Goal: Task Accomplishment & Management: Manage account settings

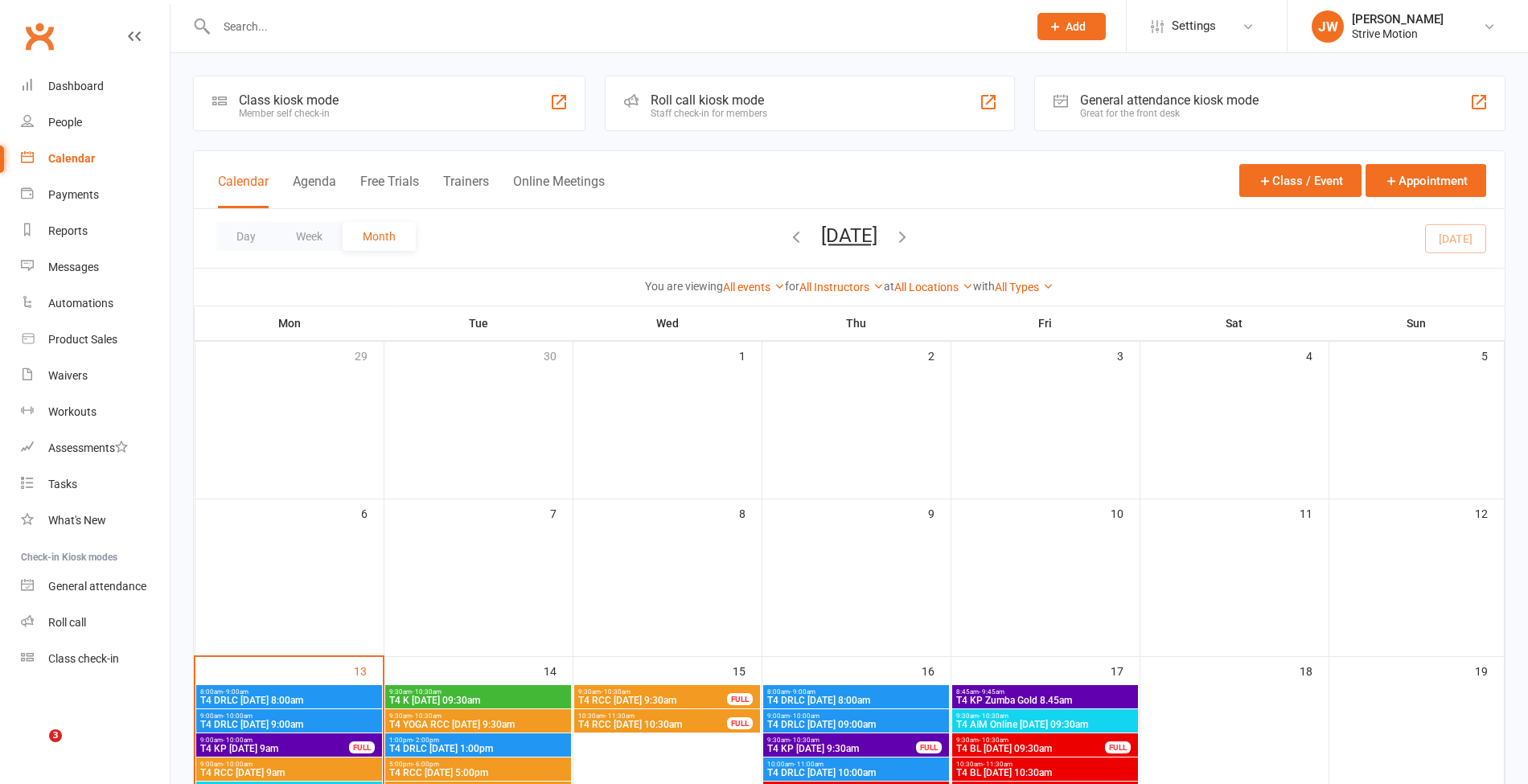
drag, startPoint x: 0, startPoint y: 0, endPoint x: 536, endPoint y: 6, distance: 536.0
click at [536, 6] on div at bounding box center [605, 26] width 823 height 53
click at [507, 34] on input "text" at bounding box center [614, 27] width 805 height 22
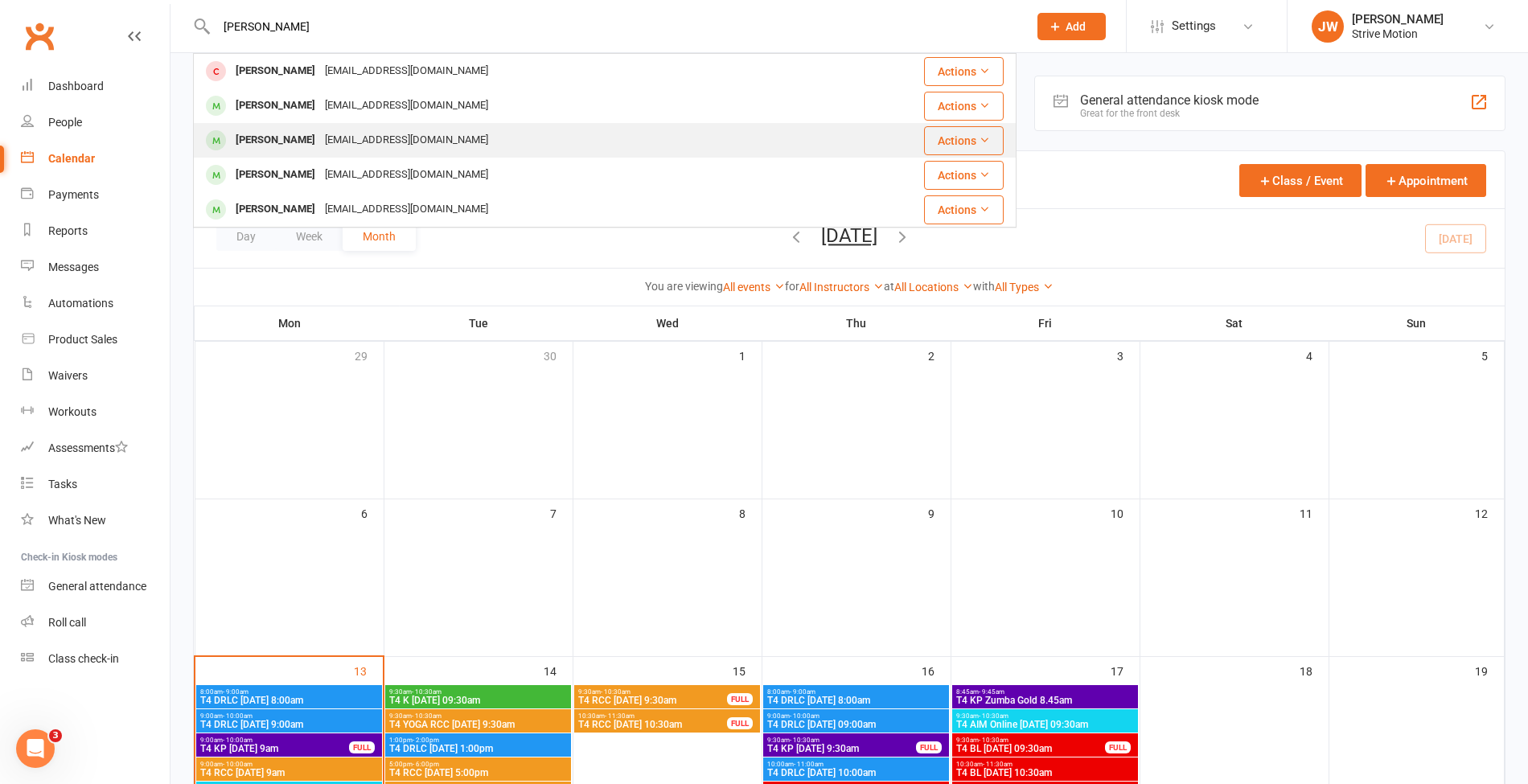
type input "[PERSON_NAME]"
click at [458, 135] on div "[EMAIL_ADDRESS][DOMAIN_NAME]" at bounding box center [406, 140] width 173 height 23
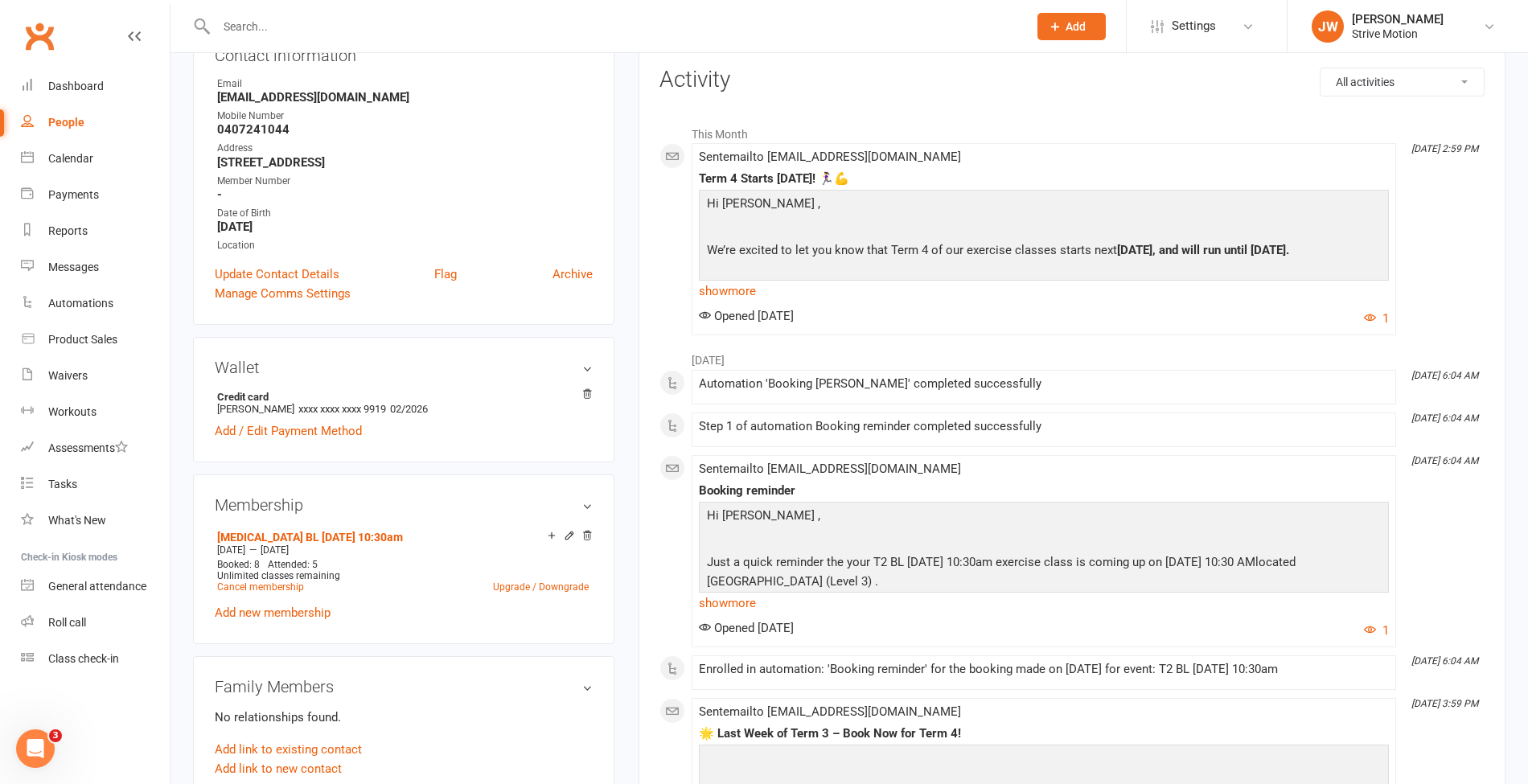
scroll to position [190, 0]
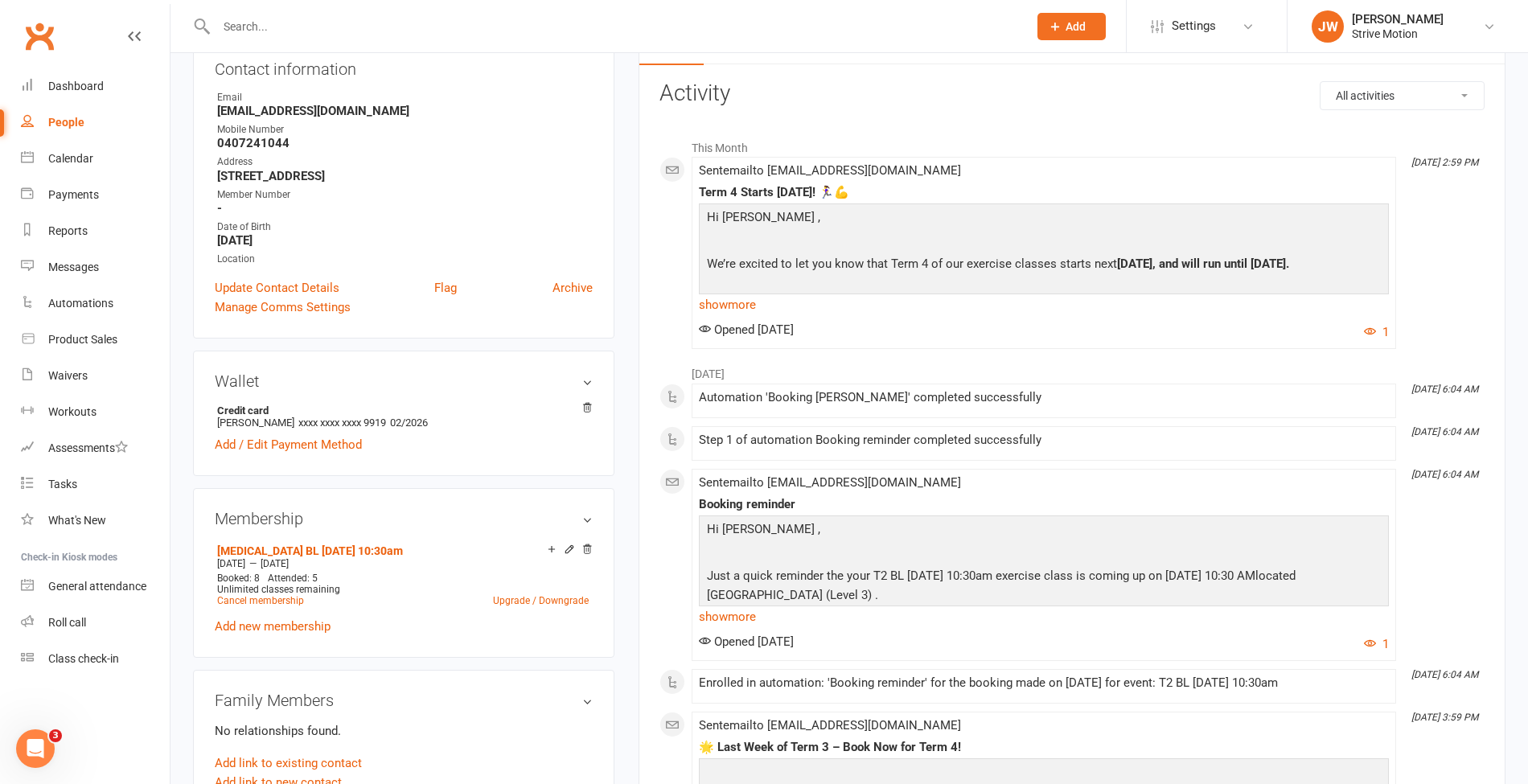
click at [385, 28] on input "text" at bounding box center [614, 27] width 805 height 22
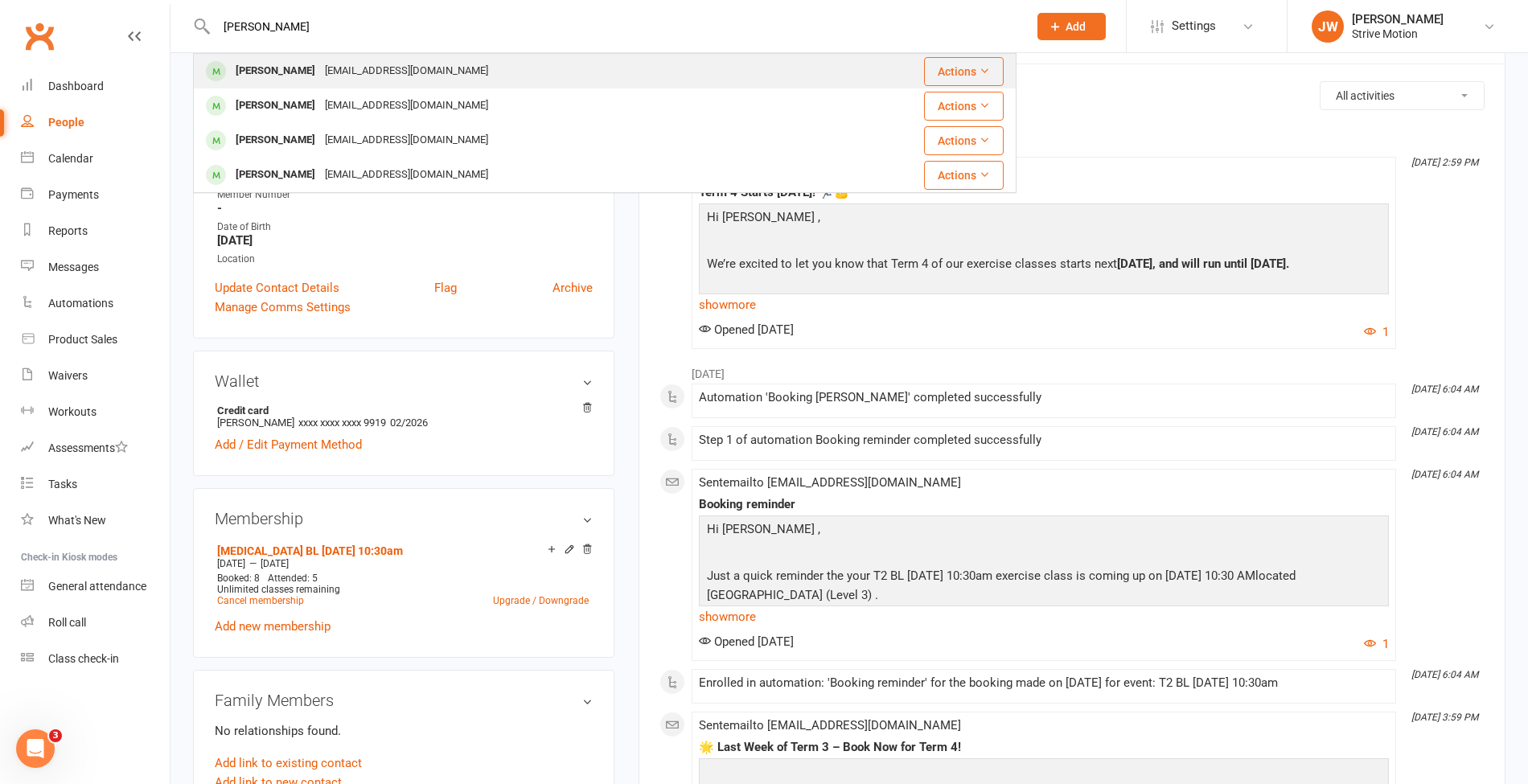
type input "[PERSON_NAME]"
click at [326, 78] on div "[EMAIL_ADDRESS][DOMAIN_NAME]" at bounding box center [406, 70] width 173 height 23
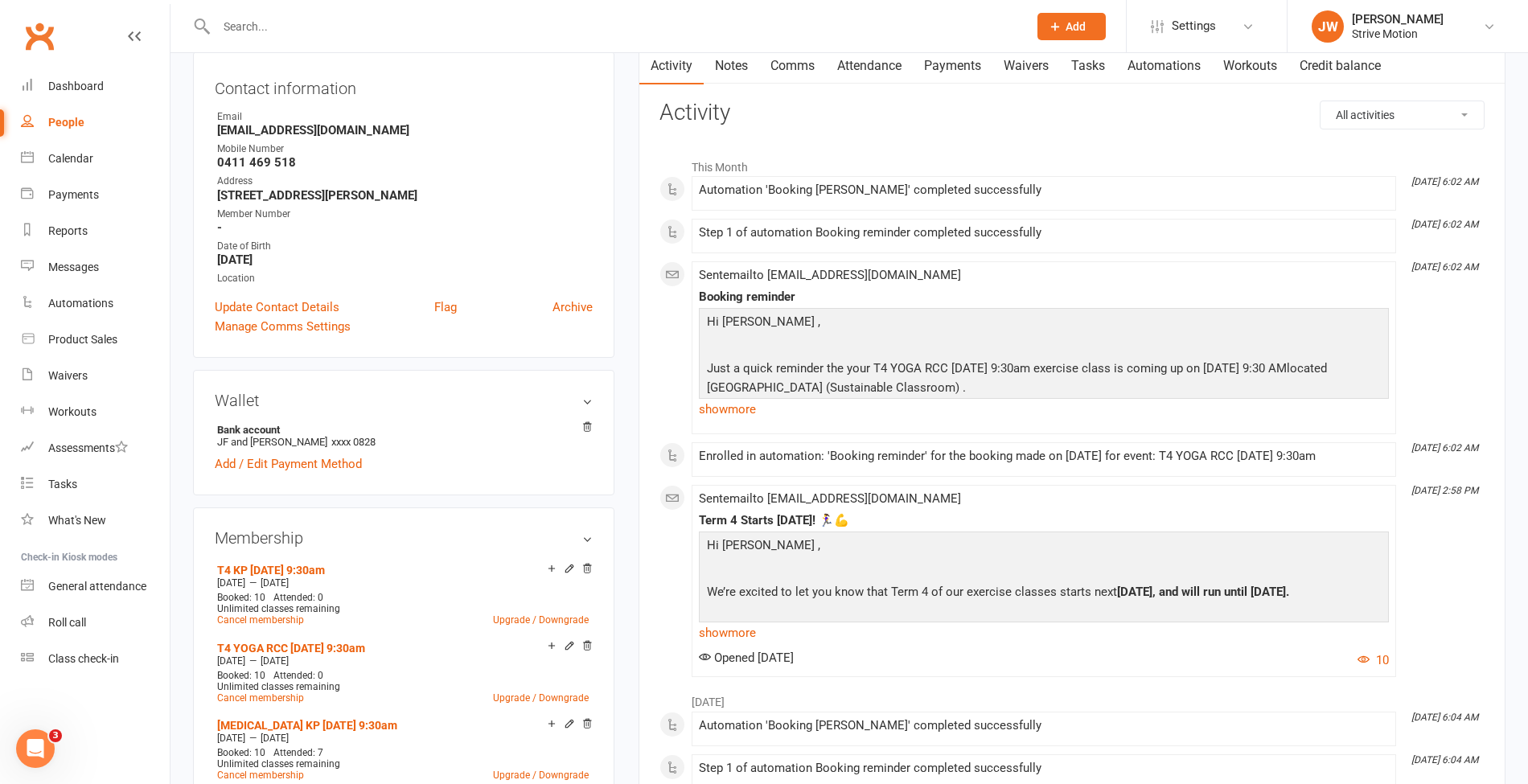
scroll to position [178, 0]
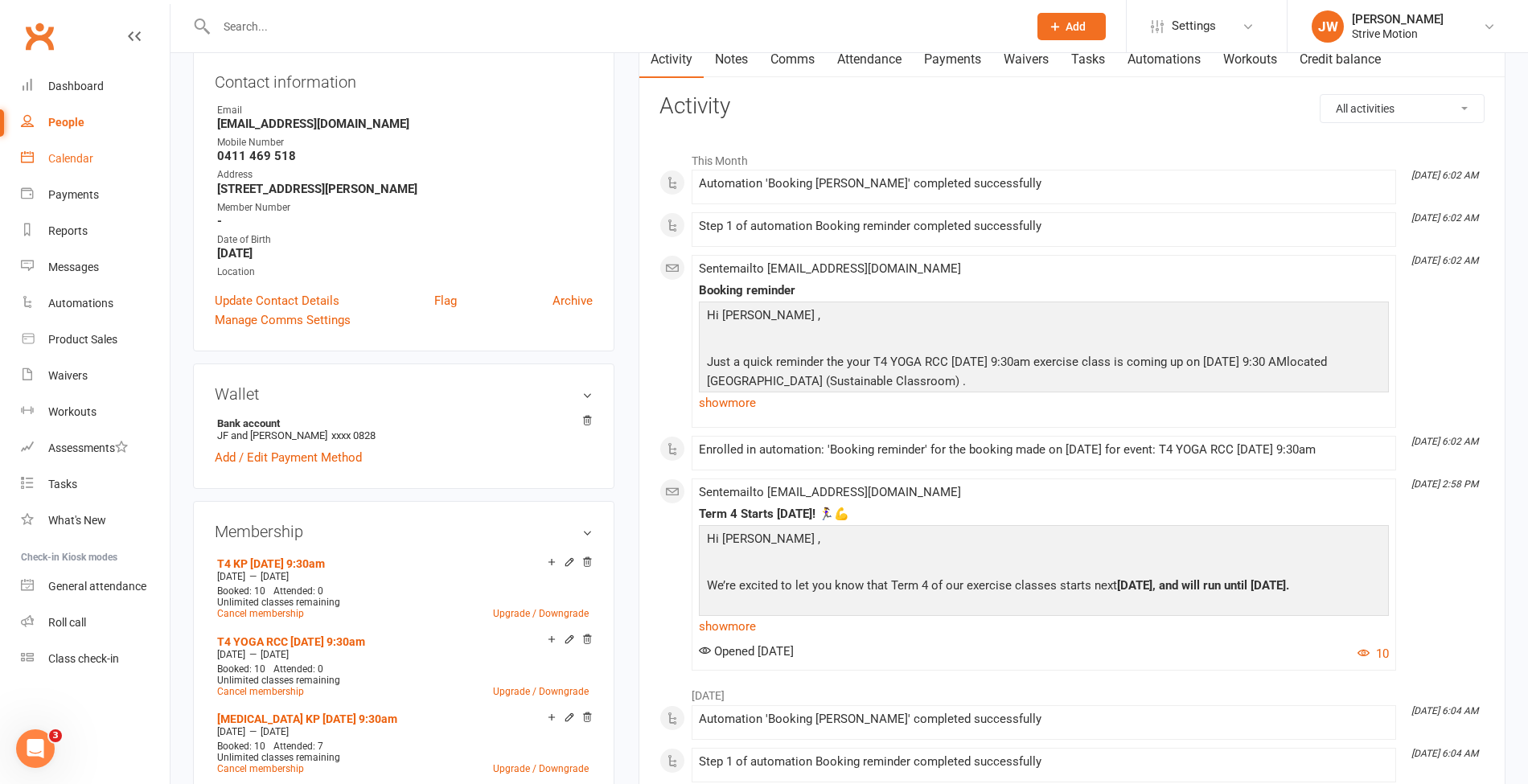
click at [58, 156] on div "Calendar" at bounding box center [70, 158] width 45 height 13
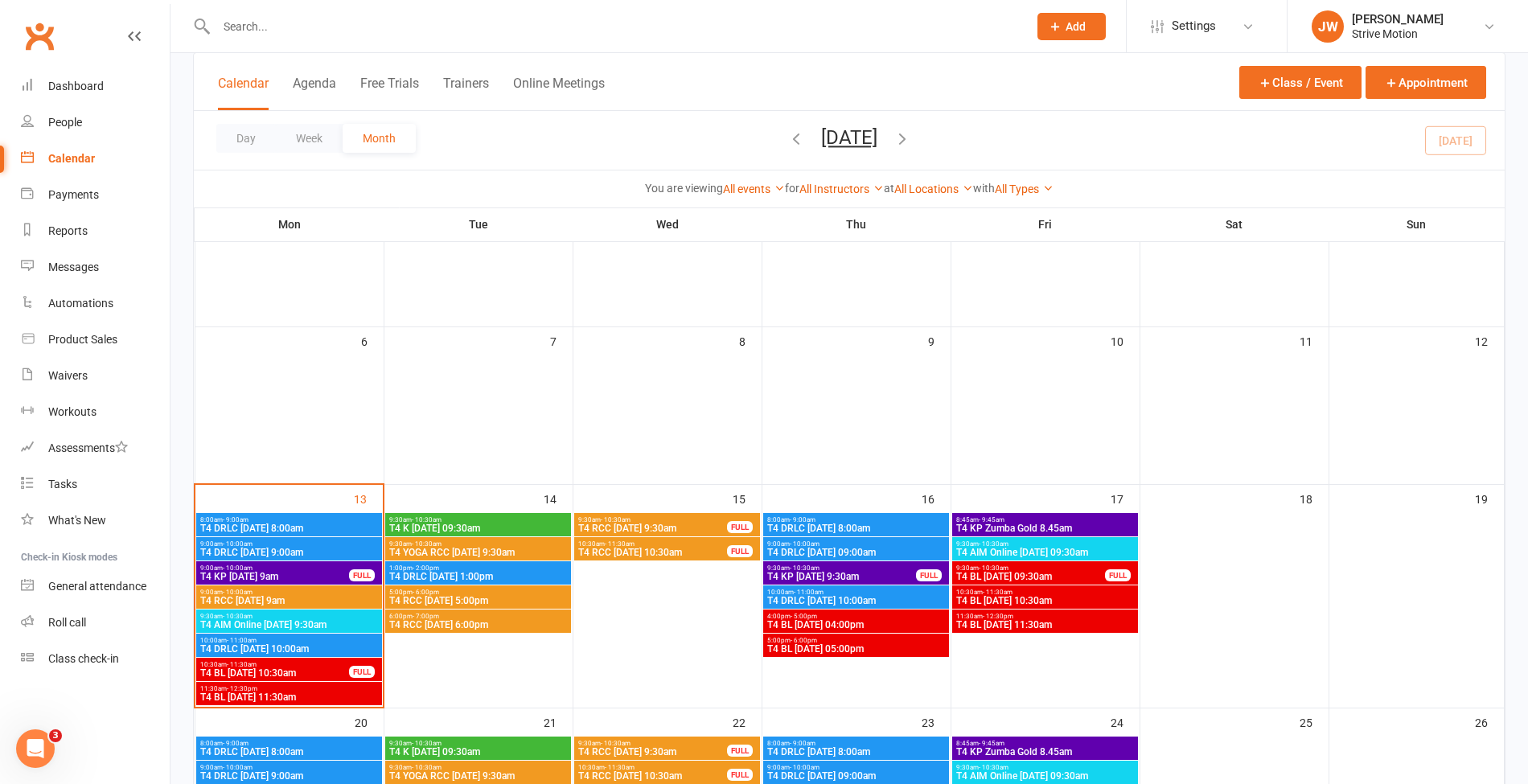
scroll to position [174, 0]
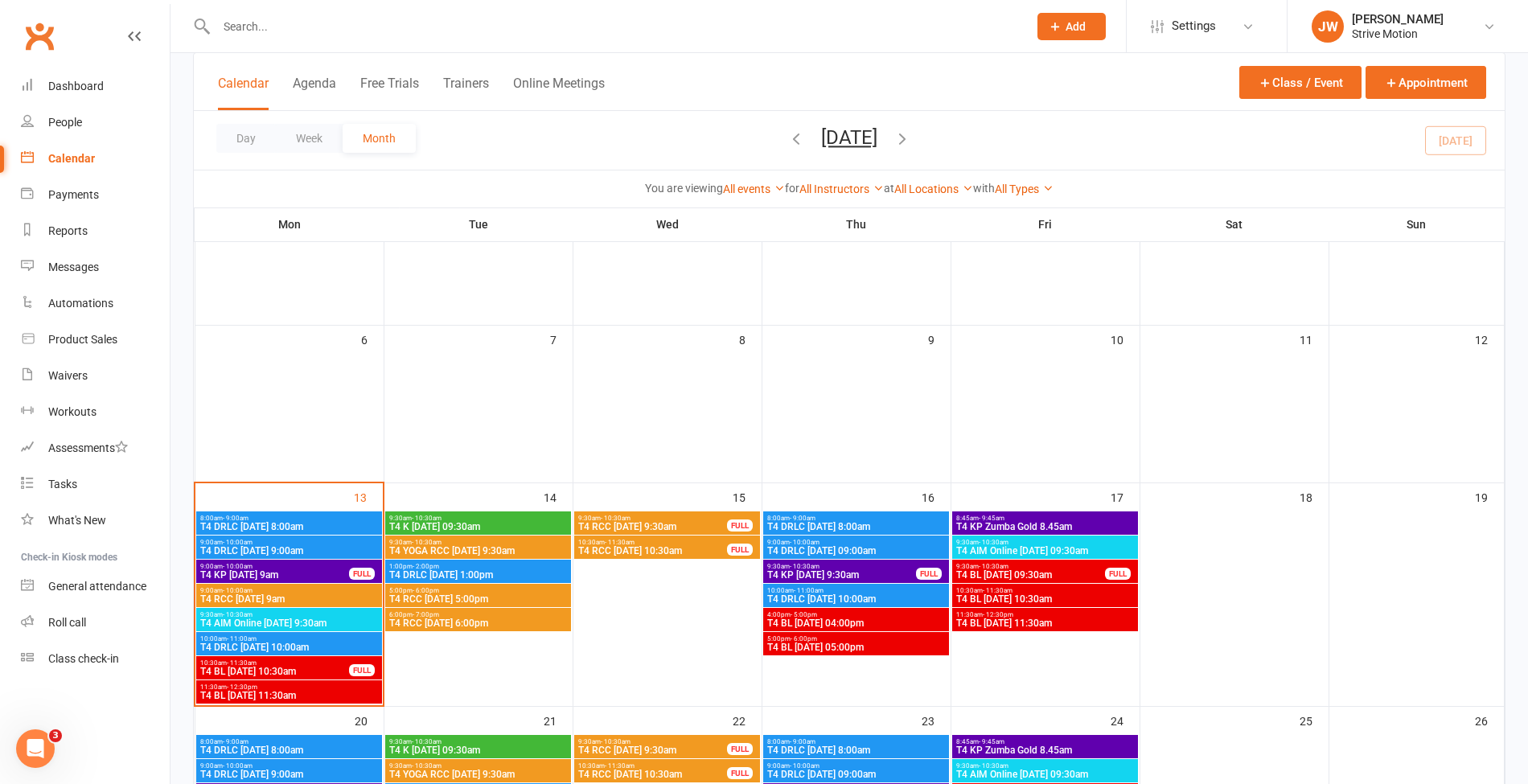
click at [305, 643] on span "T4 DRLC [DATE] 10:00am" at bounding box center [289, 647] width 179 height 9
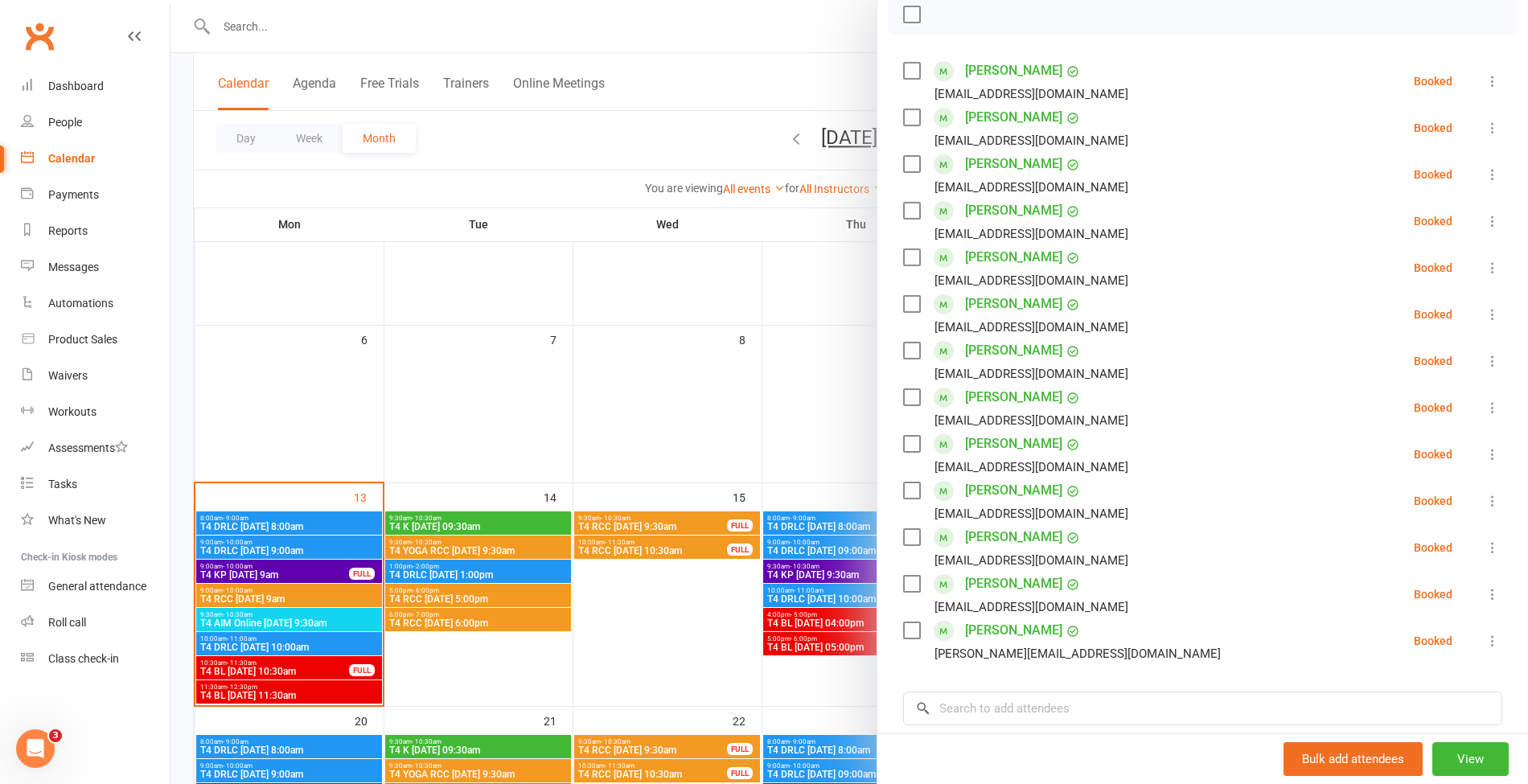
scroll to position [246, 0]
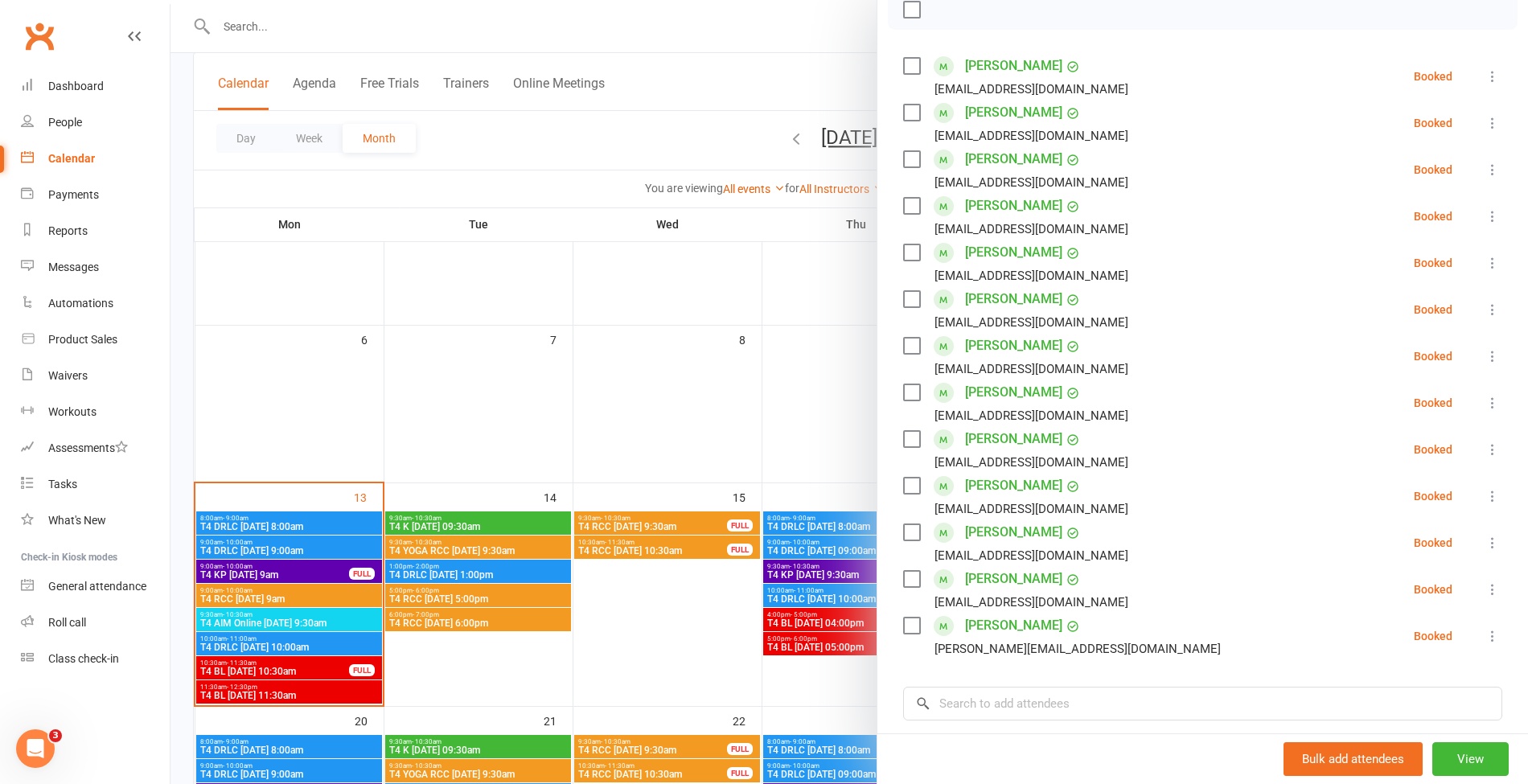
click at [442, 37] on div at bounding box center [849, 392] width 1358 height 784
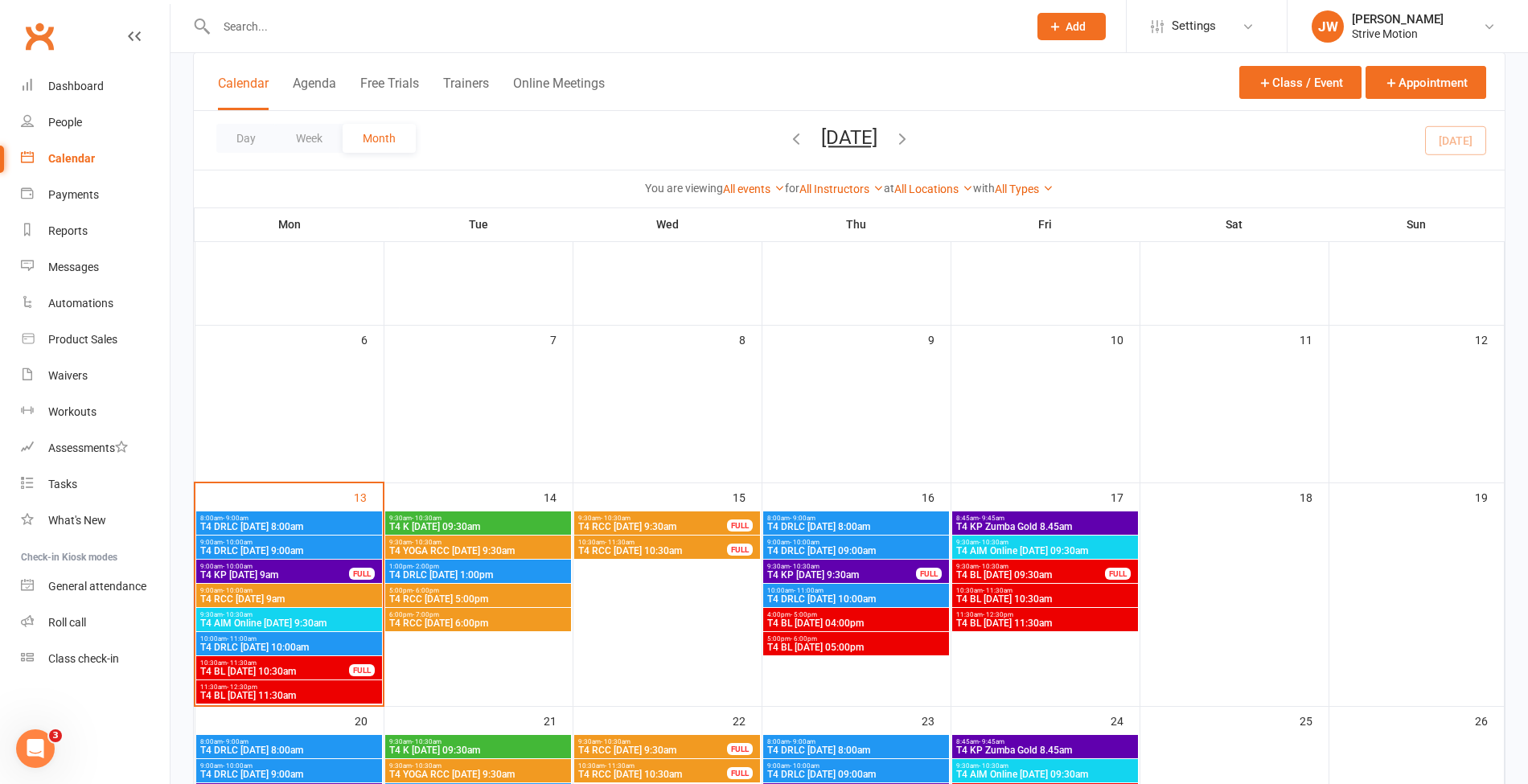
click at [337, 21] on input "text" at bounding box center [614, 27] width 805 height 22
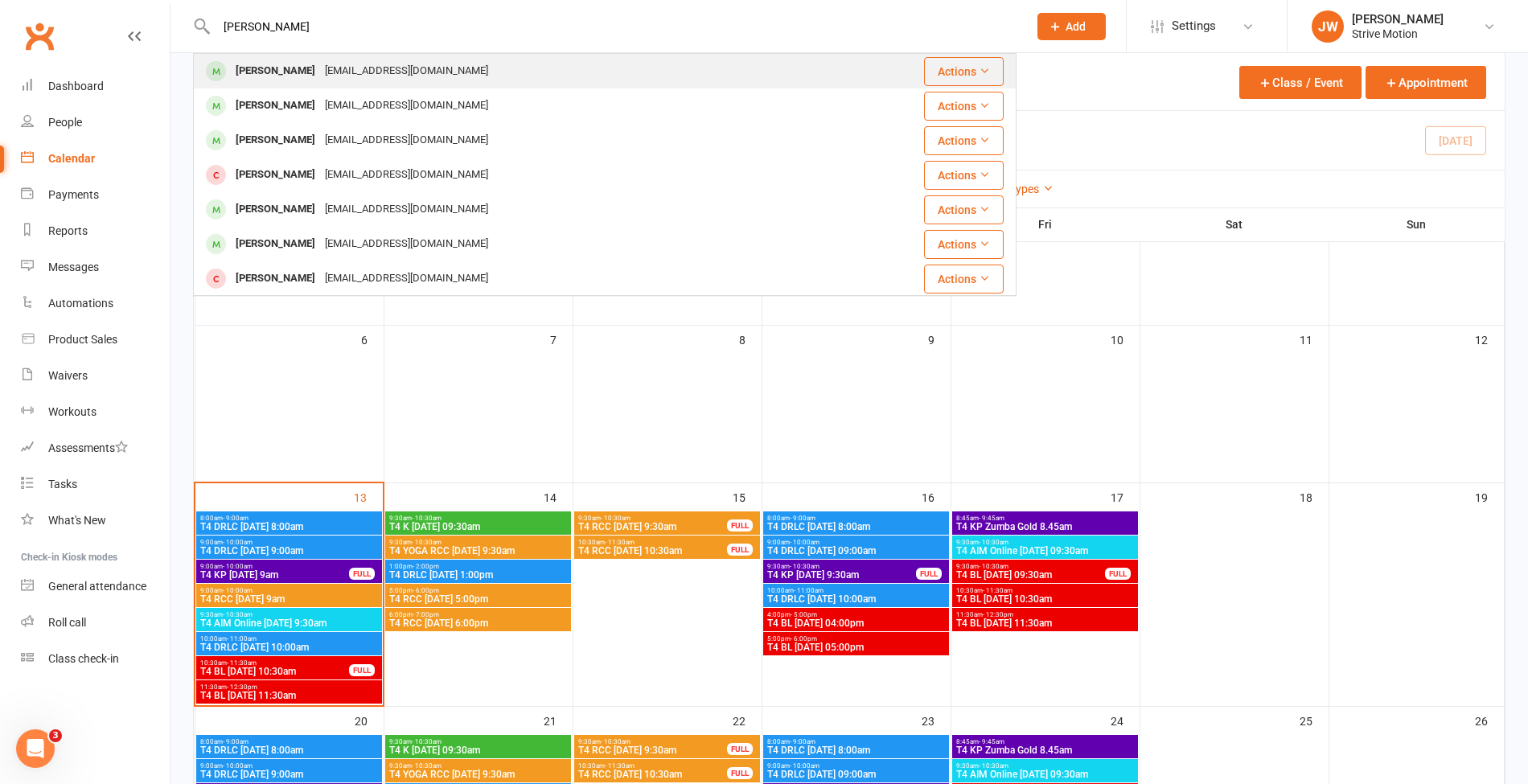
type input "[PERSON_NAME]"
click at [320, 71] on div "[EMAIL_ADDRESS][DOMAIN_NAME]" at bounding box center [406, 70] width 173 height 23
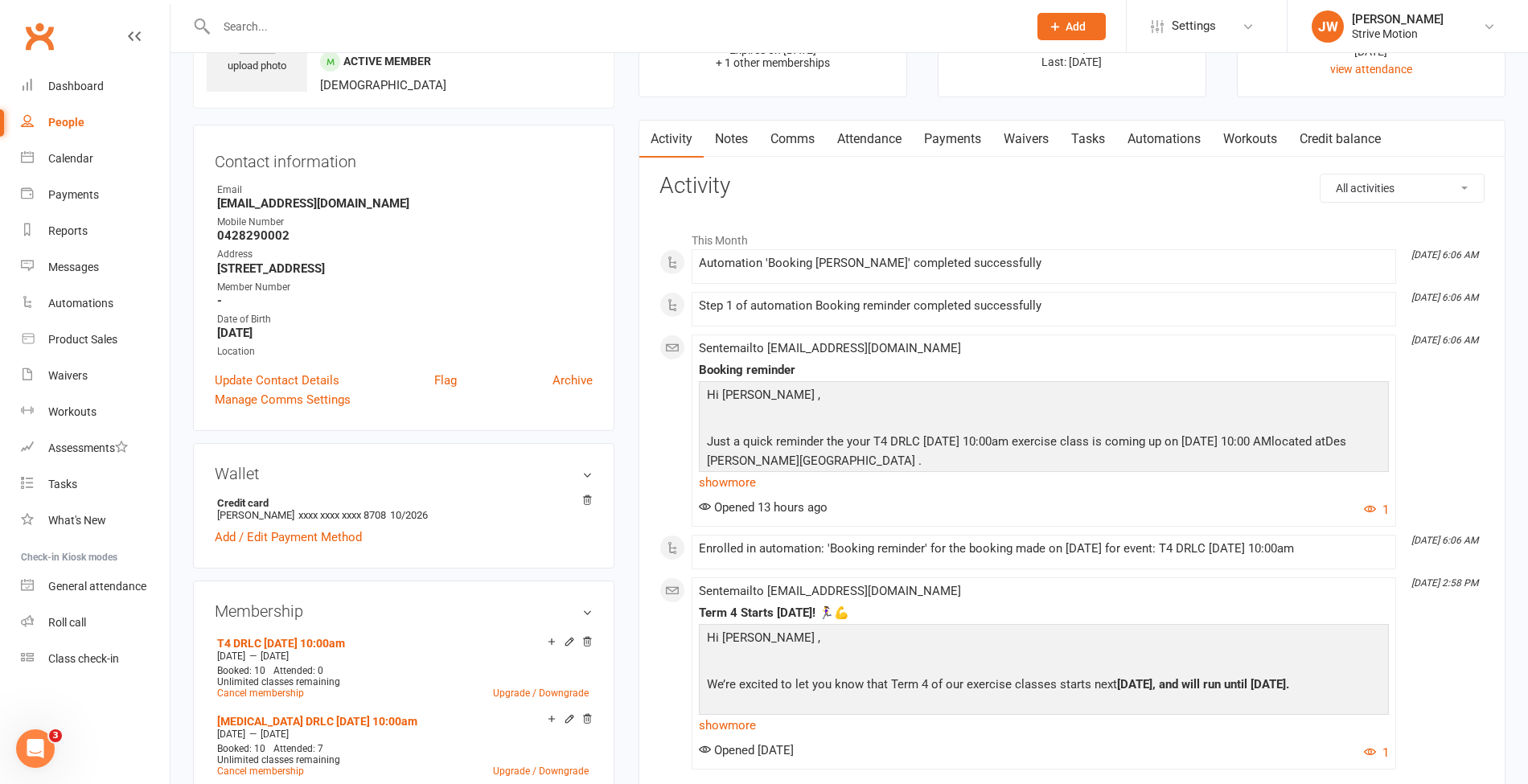
scroll to position [101, 0]
click at [725, 137] on link "Notes" at bounding box center [732, 137] width 55 height 37
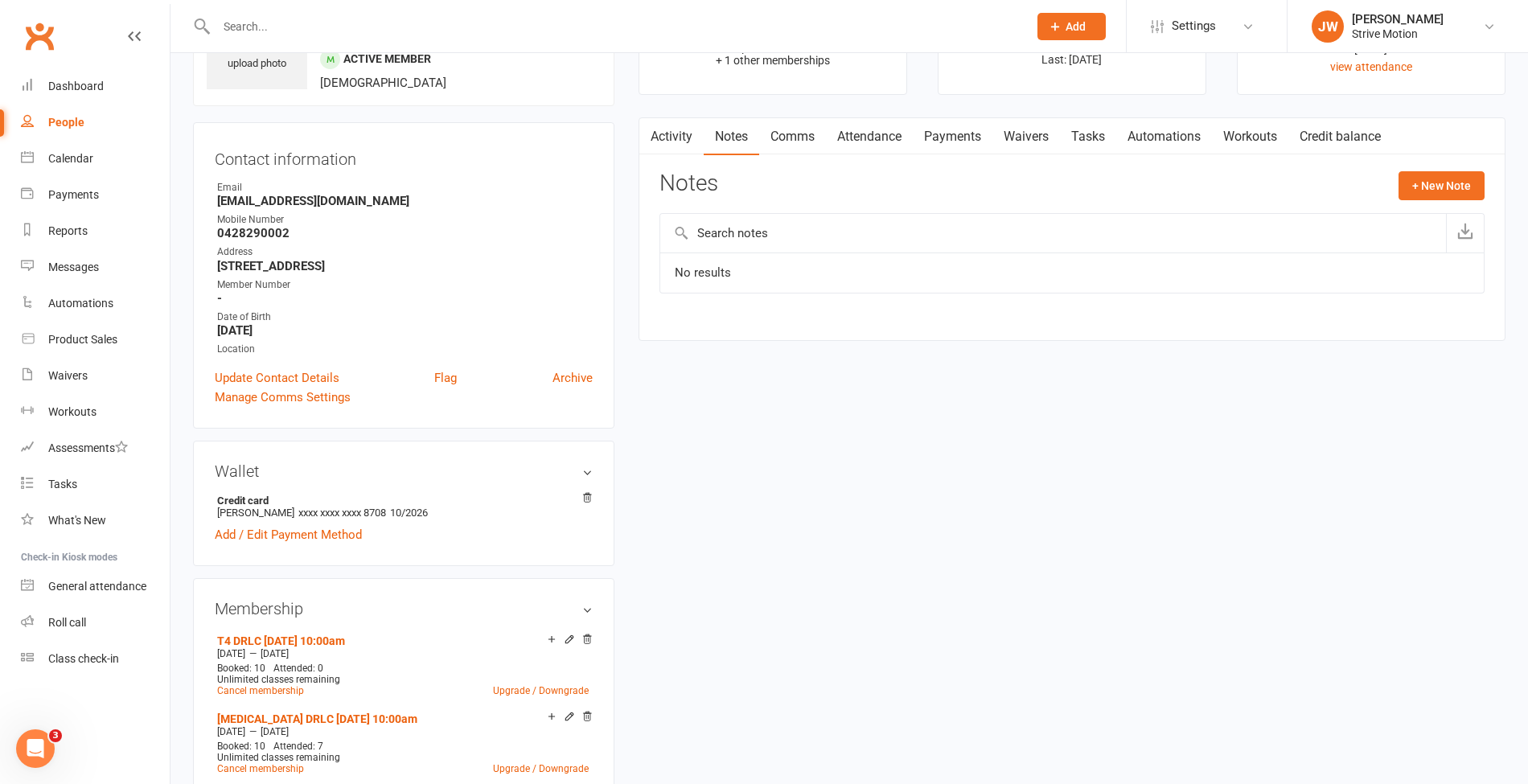
click at [960, 127] on link "Payments" at bounding box center [953, 137] width 80 height 37
